Goal: Navigation & Orientation: Find specific page/section

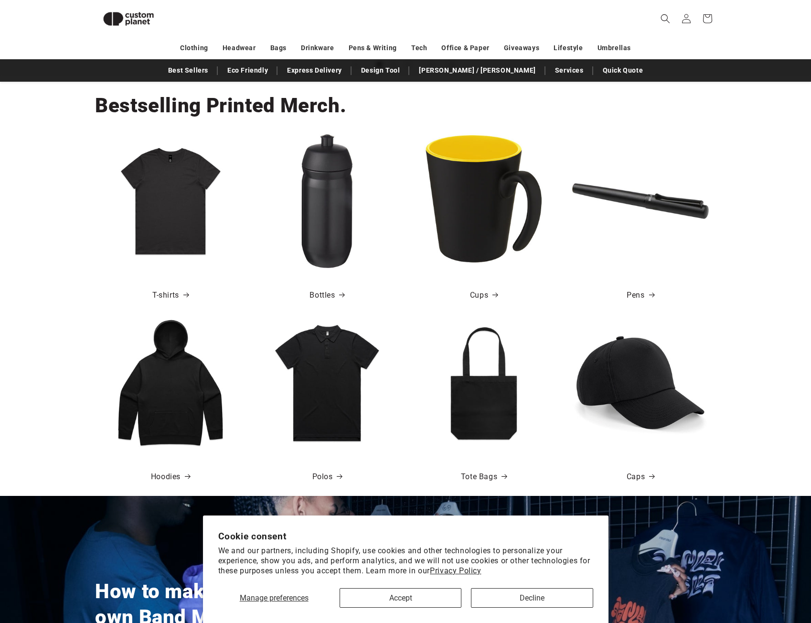
scroll to position [560, 0]
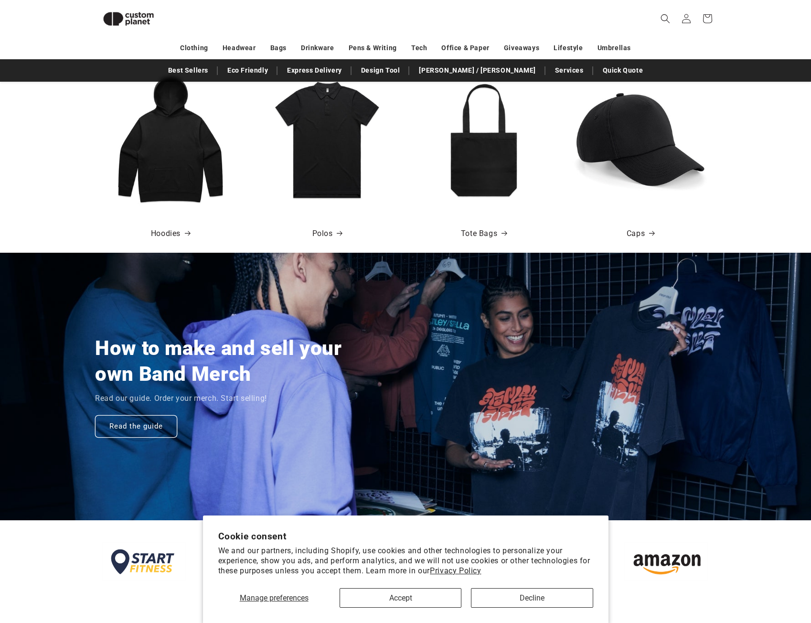
click at [673, 175] on img at bounding box center [640, 139] width 137 height 137
click at [649, 231] on icon at bounding box center [652, 233] width 7 height 5
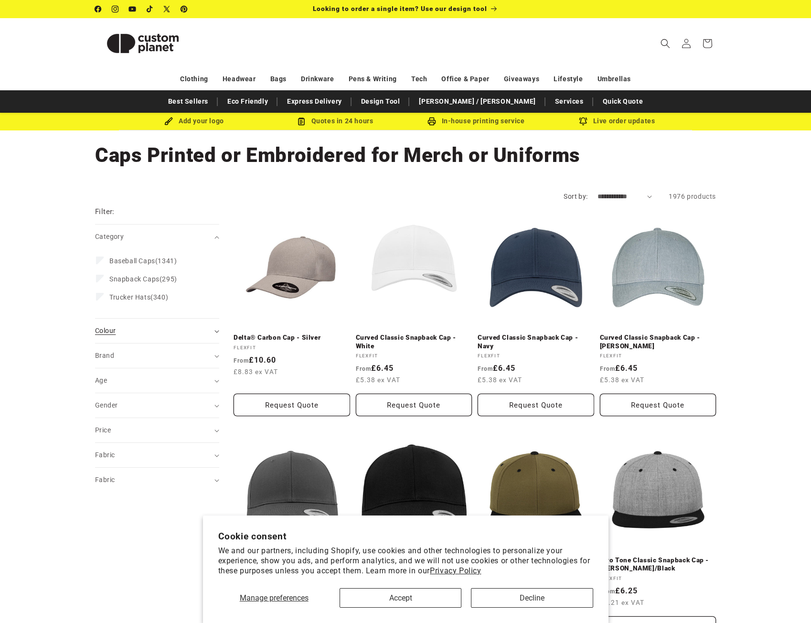
click at [146, 338] on summary "Colour (0)" at bounding box center [157, 331] width 124 height 24
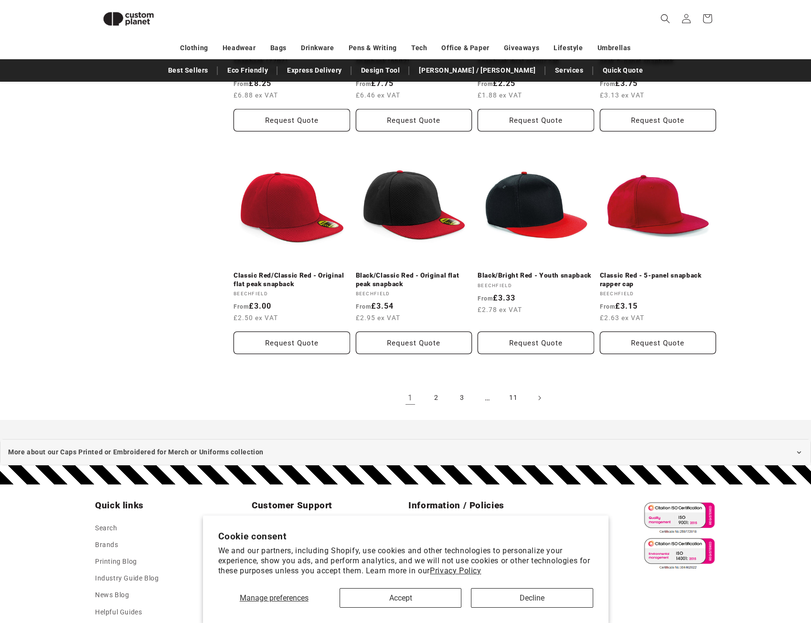
scroll to position [1093, 0]
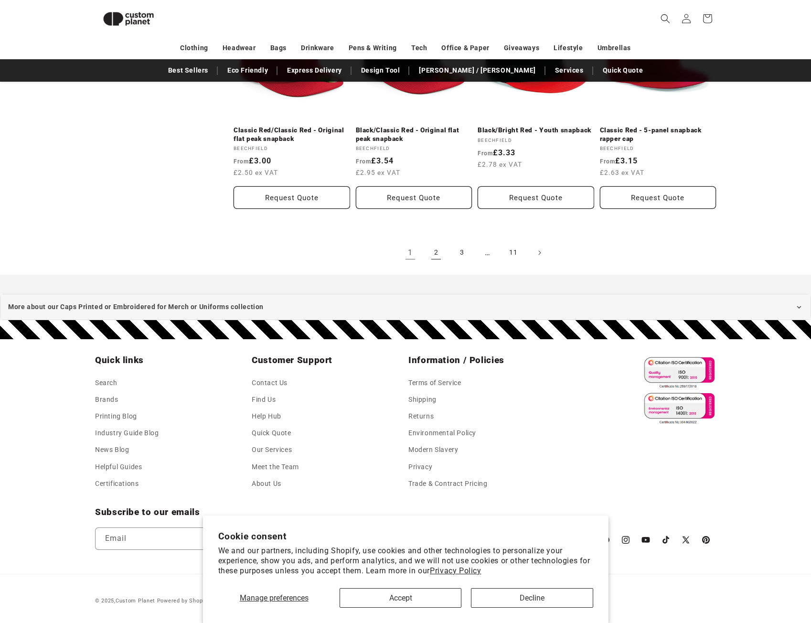
click at [435, 249] on link "2" at bounding box center [436, 252] width 21 height 21
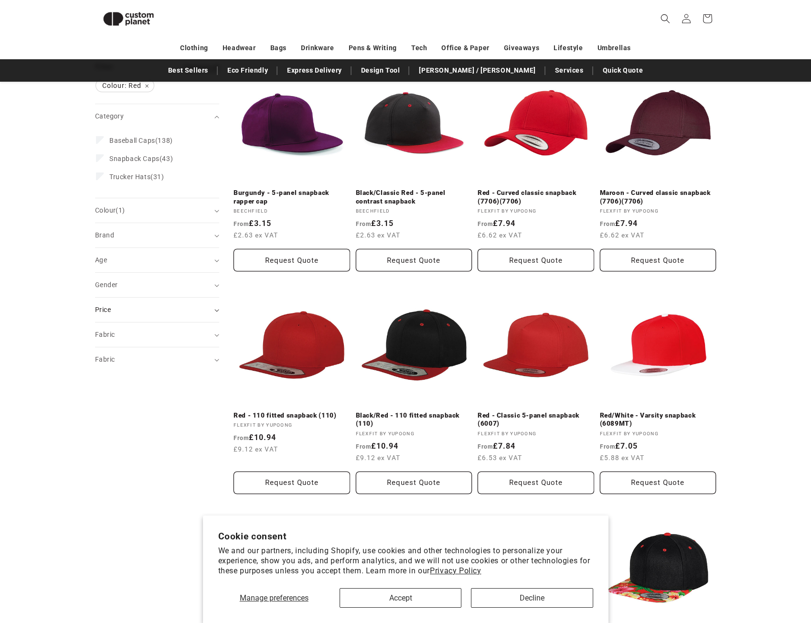
scroll to position [130, 0]
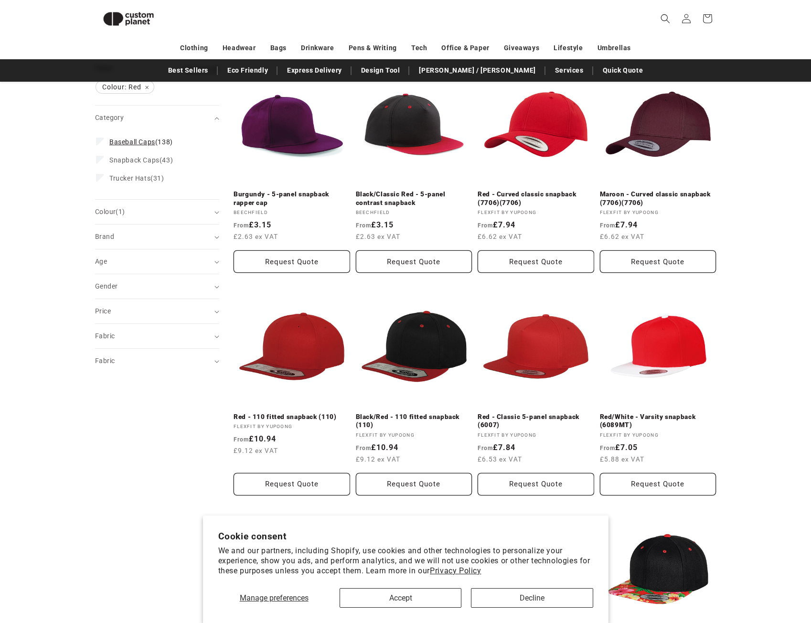
click at [159, 147] on label "Baseball Caps (138) Baseball Caps (138 products)" at bounding box center [154, 142] width 117 height 18
click at [138, 145] on span "Baseball Caps" at bounding box center [132, 142] width 46 height 8
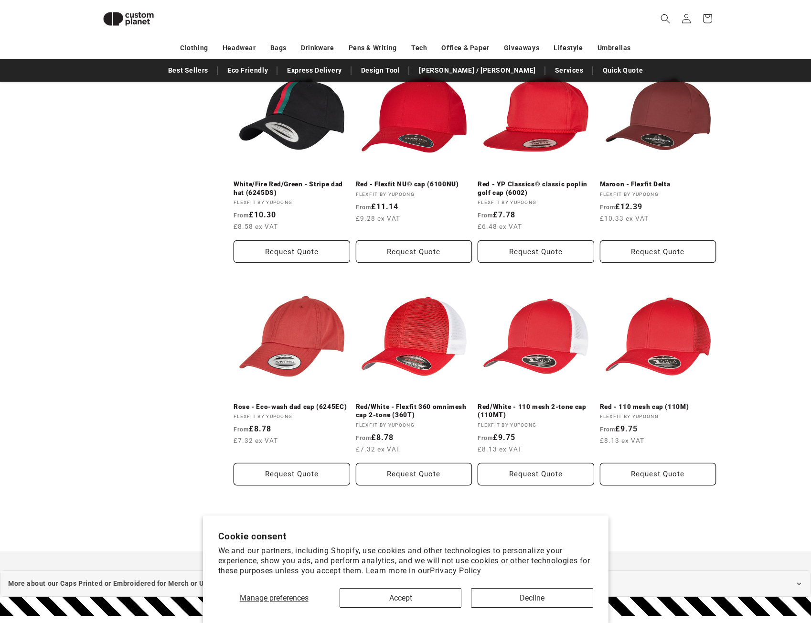
scroll to position [1076, 0]
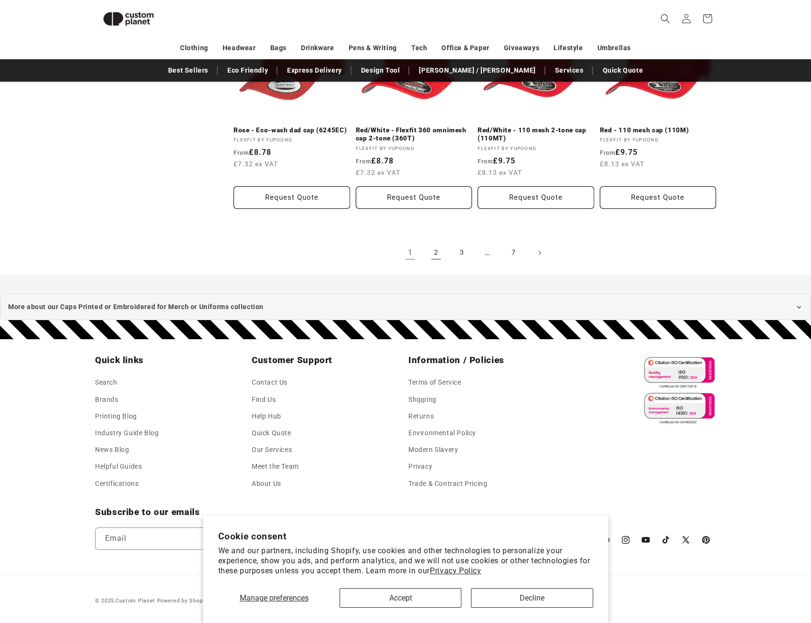
click at [438, 251] on link "2" at bounding box center [436, 252] width 21 height 21
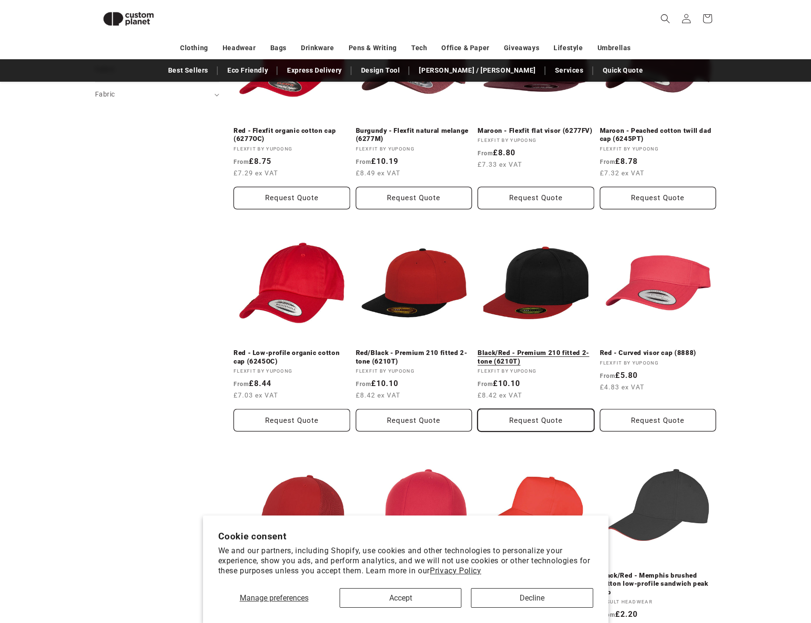
scroll to position [608, 0]
